Goal: Task Accomplishment & Management: Use online tool/utility

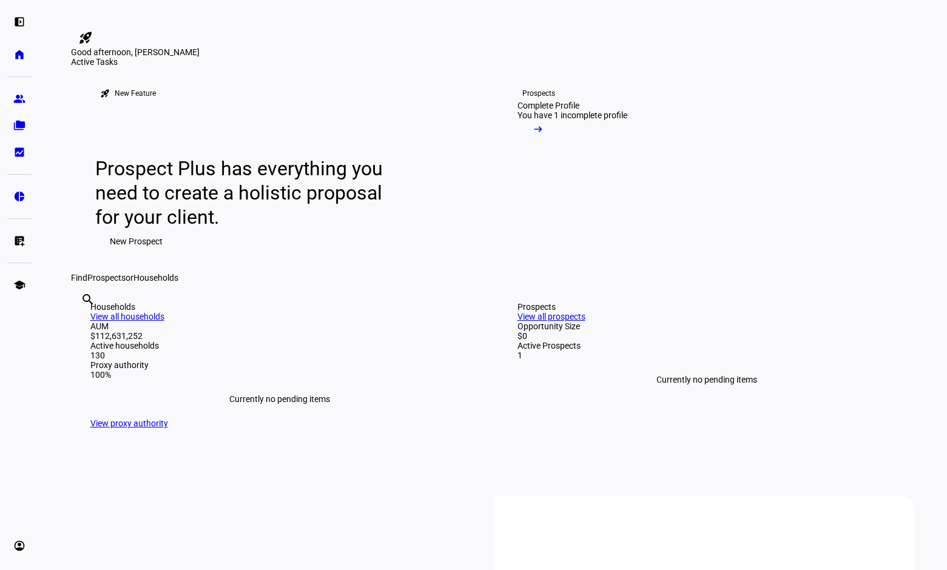
click at [682, 283] on div "Find Prospects or Households" at bounding box center [493, 278] width 844 height 10
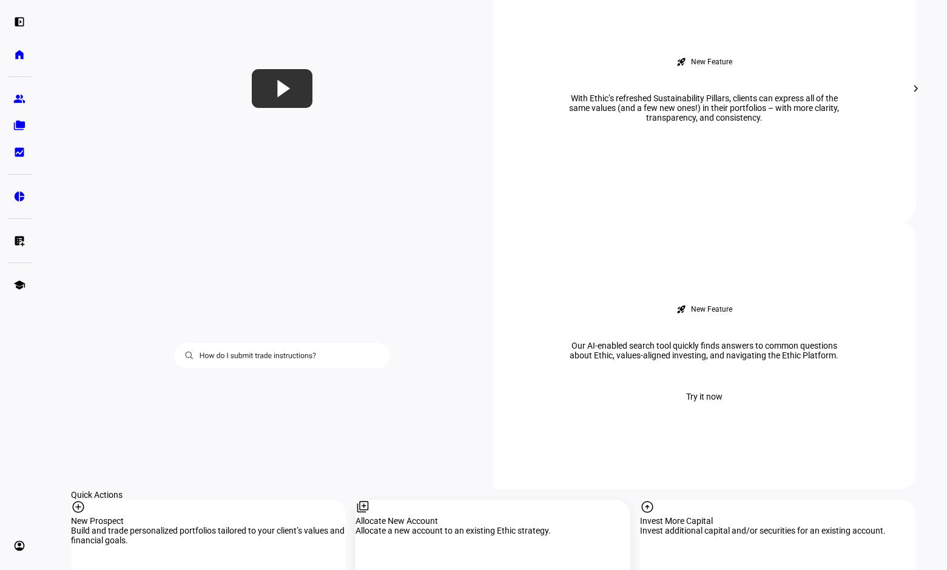
scroll to position [951, 0]
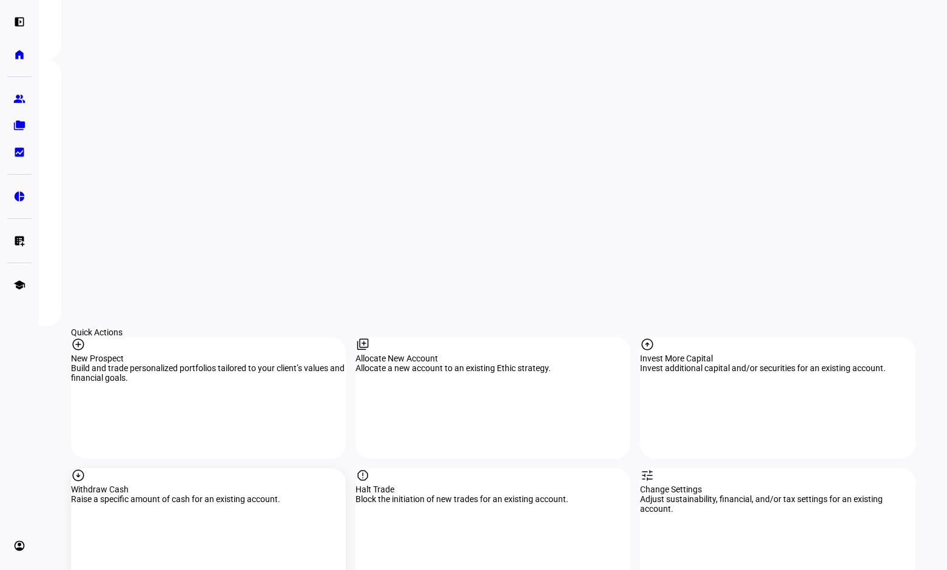
click at [204, 485] on div "Withdraw Cash" at bounding box center [208, 490] width 275 height 10
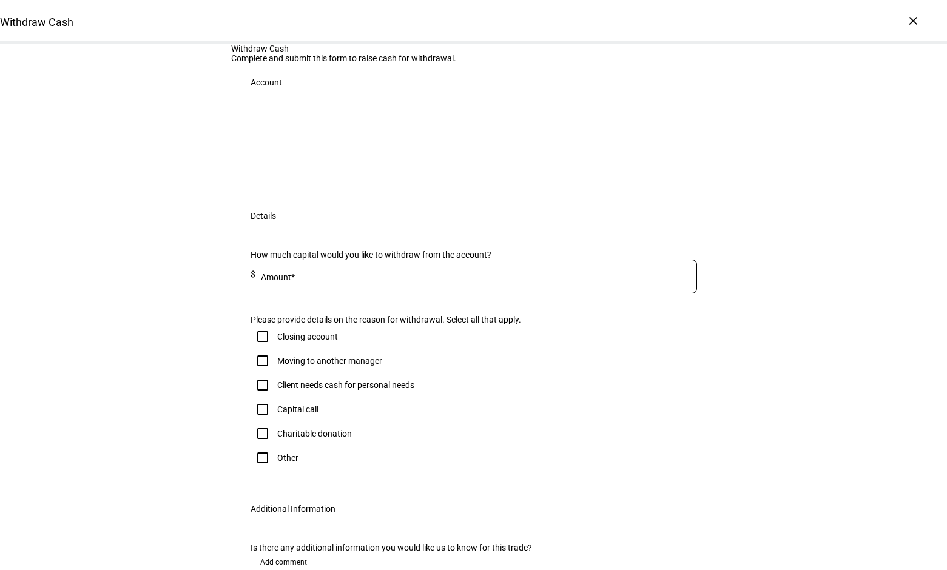
click at [320, 177] on div at bounding box center [473, 146] width 446 height 61
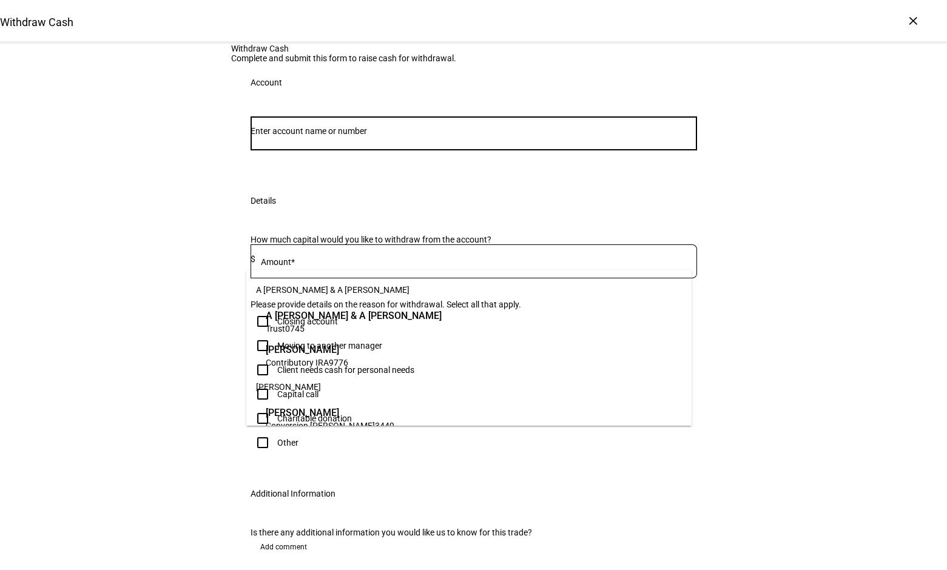
click at [373, 136] on input "Number" at bounding box center [473, 131] width 446 height 10
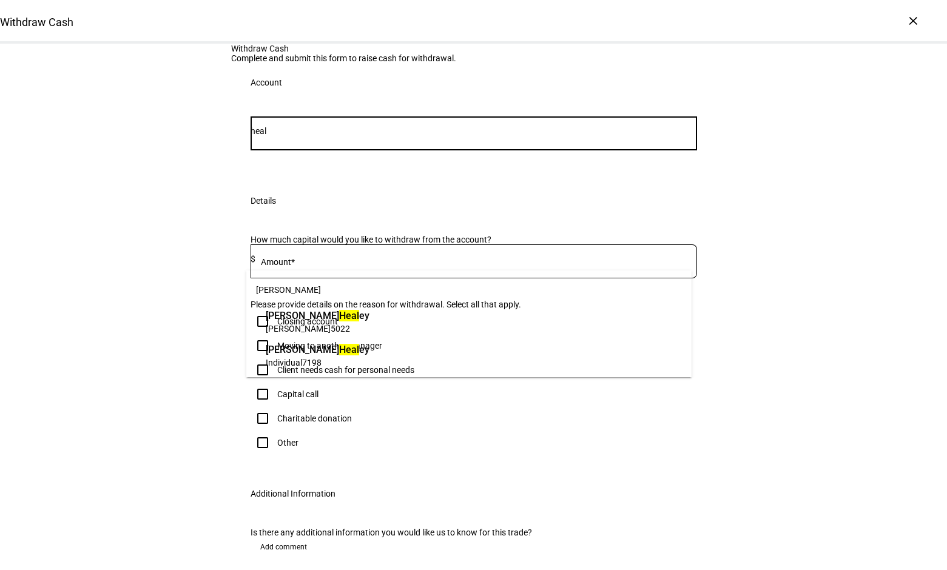
type input "heal"
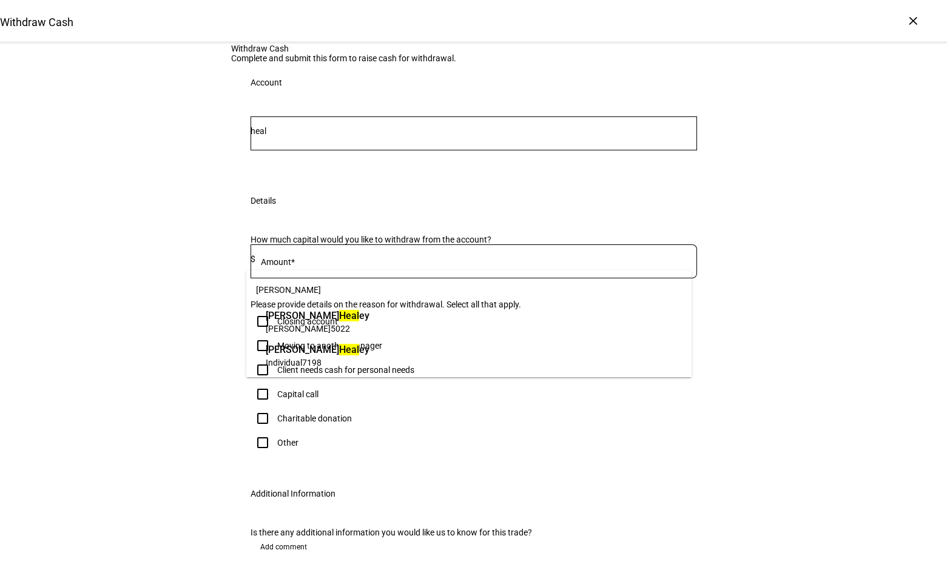
click at [339, 350] on span "[PERSON_NAME] ey" at bounding box center [318, 350] width 104 height 14
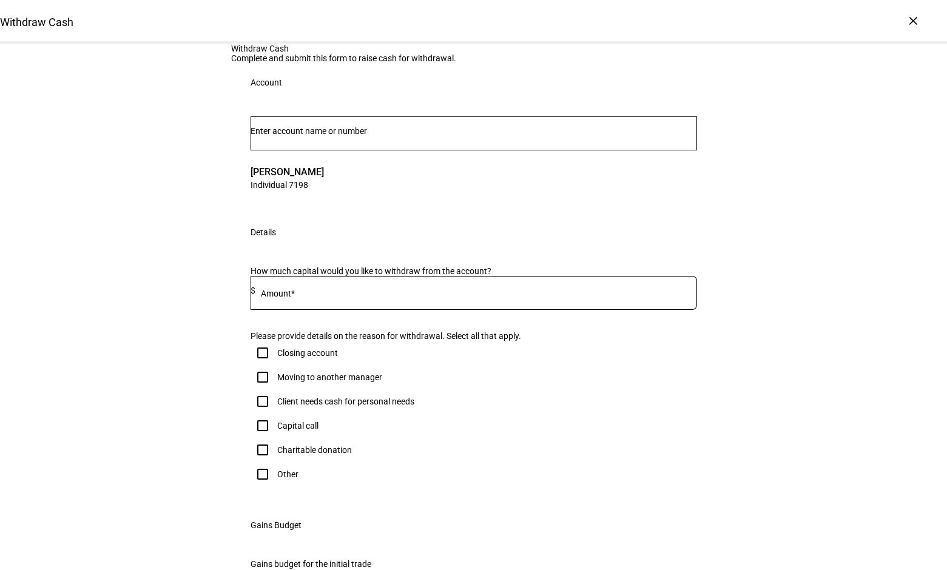
click at [348, 295] on input at bounding box center [476, 291] width 442 height 10
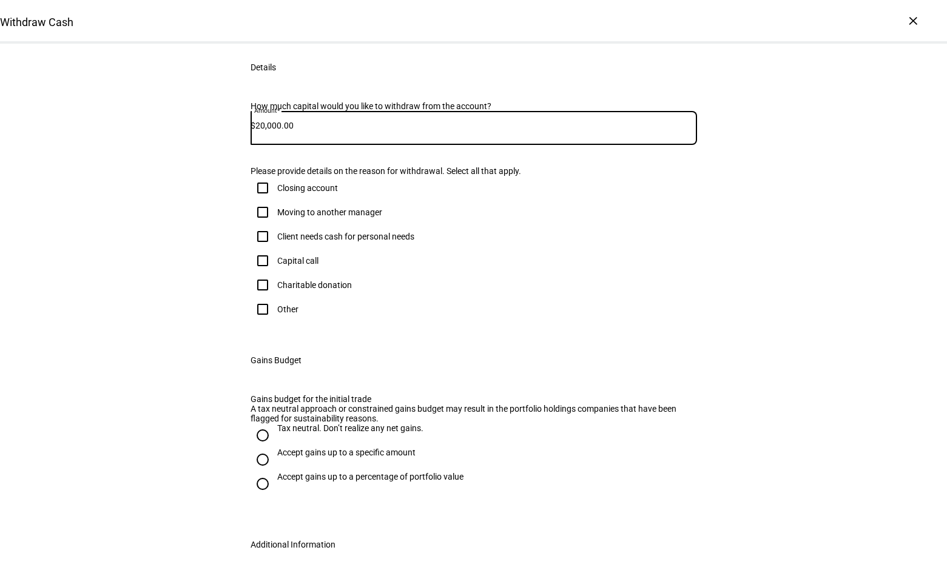
scroll to position [182, 0]
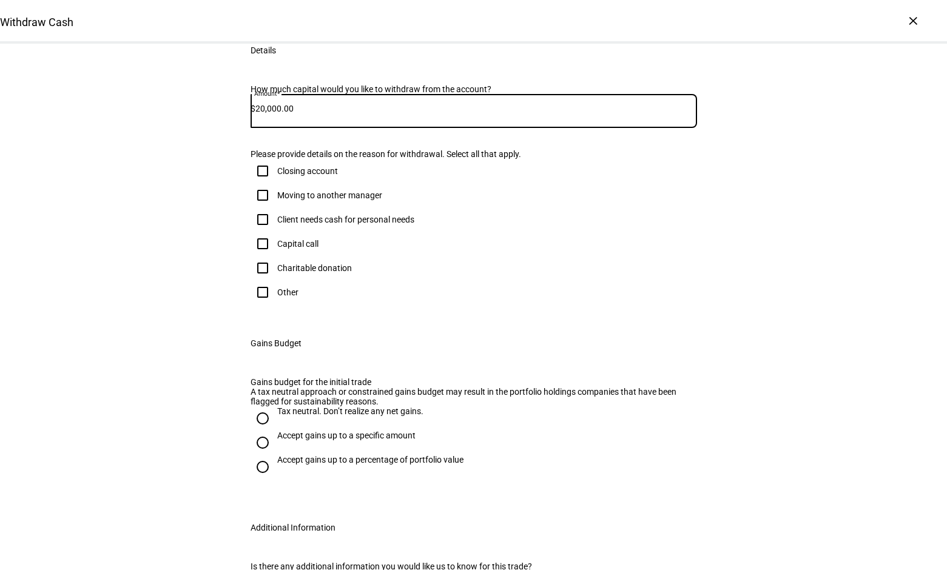
type input "20,000.00"
click at [258, 232] on input "Client needs cash for personal needs" at bounding box center [262, 219] width 24 height 24
checkbox input "true"
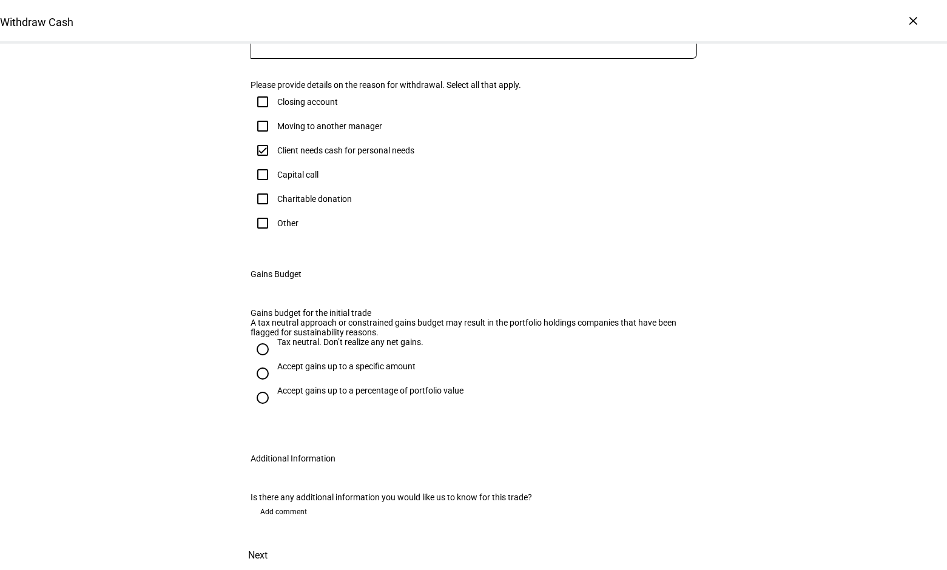
scroll to position [425, 0]
click at [256, 361] on input "Tax neutral. Don’t realize any net gains." at bounding box center [262, 349] width 24 height 24
radio input "true"
click at [284, 541] on span at bounding box center [257, 555] width 53 height 29
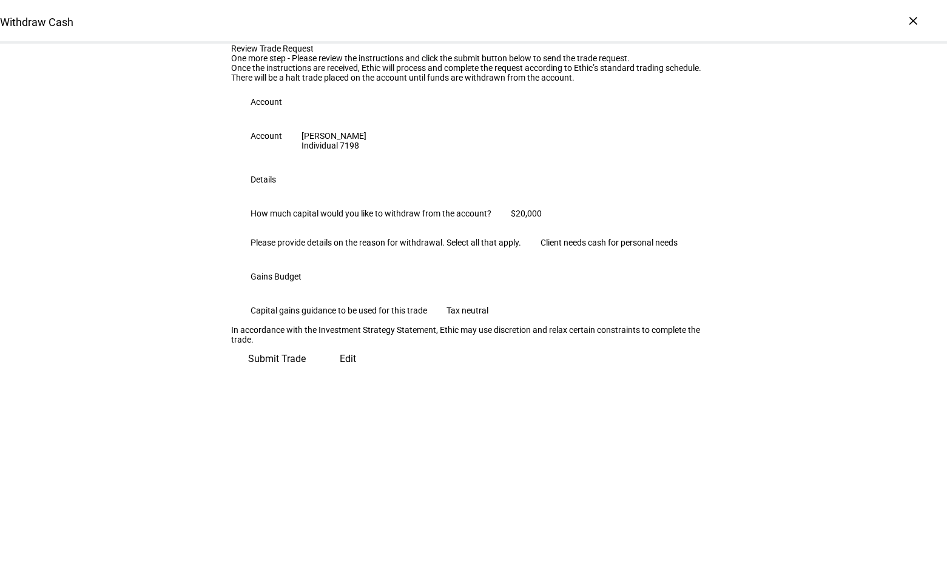
scroll to position [106, 0]
click at [306, 374] on span "Submit Trade" at bounding box center [277, 358] width 58 height 29
click at [815, 267] on div "Review Trade Request One more step - Please review the instructions and click t…" at bounding box center [473, 209] width 947 height 330
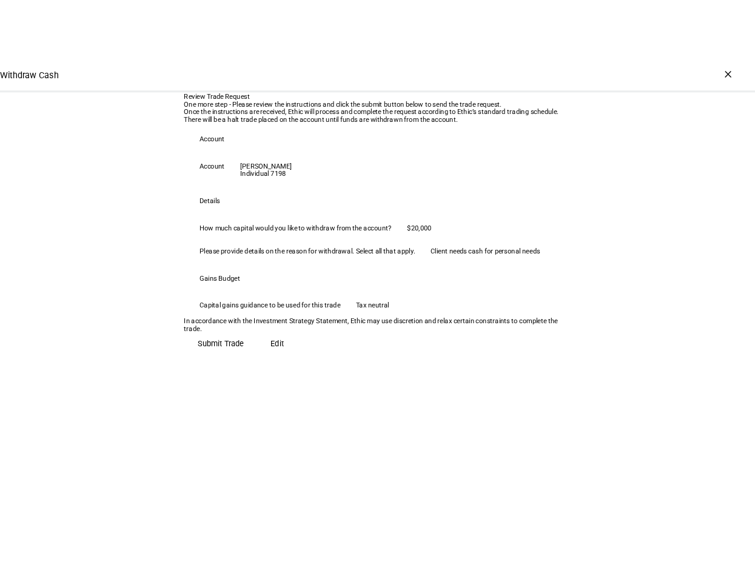
scroll to position [0, 0]
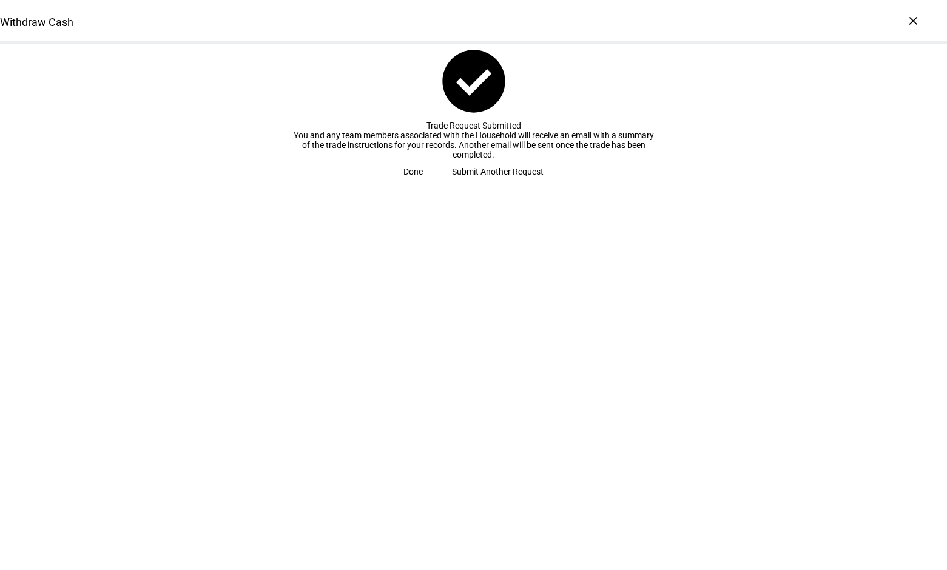
click at [593, 346] on div "Withdraw Cash check_circle Trade Request Submitted You and any team members ass…" at bounding box center [473, 285] width 947 height 570
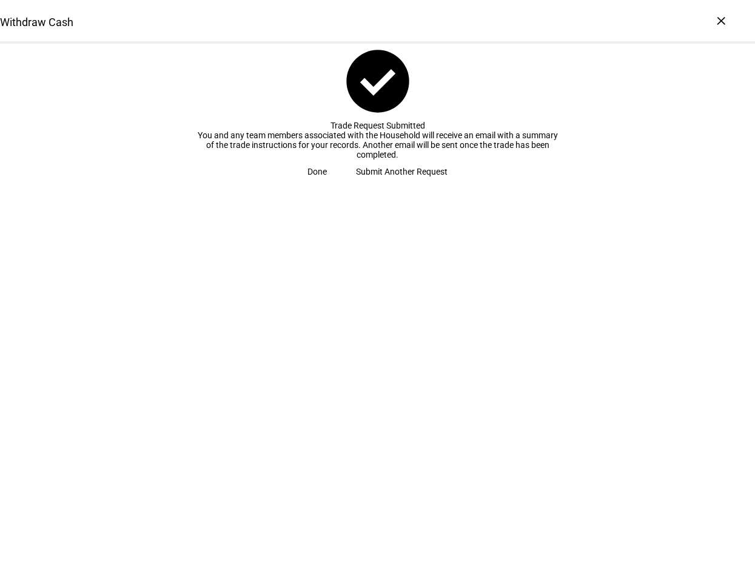
drag, startPoint x: 451, startPoint y: 400, endPoint x: 449, endPoint y: 394, distance: 6.2
click at [451, 400] on div "Withdraw Cash check_circle Trade Request Submitted You and any team members ass…" at bounding box center [377, 285] width 755 height 570
click at [327, 184] on span "Done" at bounding box center [316, 172] width 19 height 24
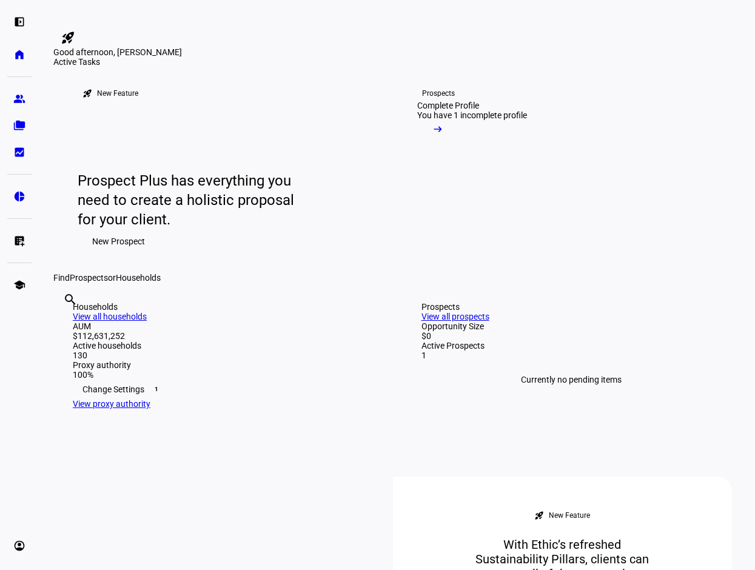
click at [328, 67] on div "Active Tasks" at bounding box center [396, 62] width 687 height 10
click at [620, 273] on div "rocket_launch New Feature Prospect Plus has everything you need to create a hol…" at bounding box center [396, 170] width 687 height 206
